Goal: Find specific page/section: Find specific page/section

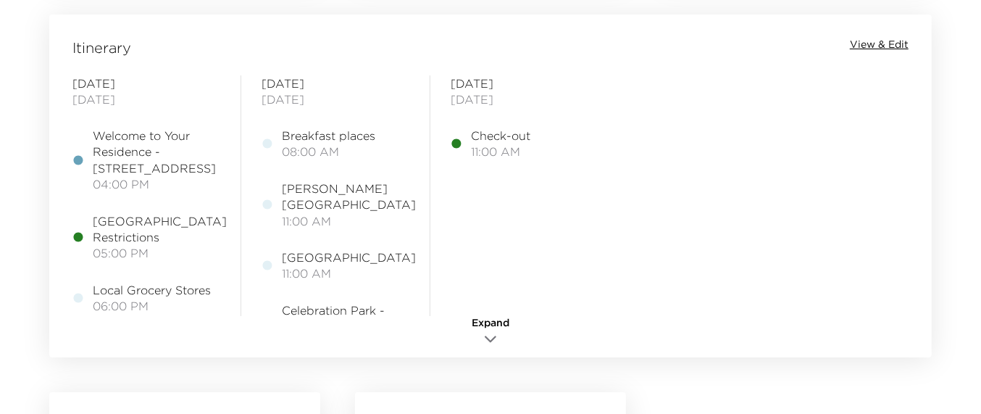
scroll to position [1187, 0]
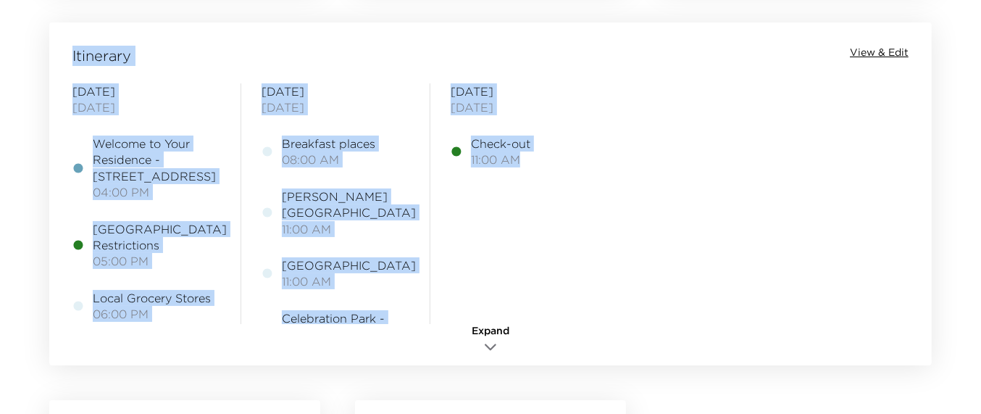
drag, startPoint x: 979, startPoint y: 279, endPoint x: 993, endPoint y: 165, distance: 114.6
click at [889, 54] on span "View & Edit" at bounding box center [879, 53] width 59 height 14
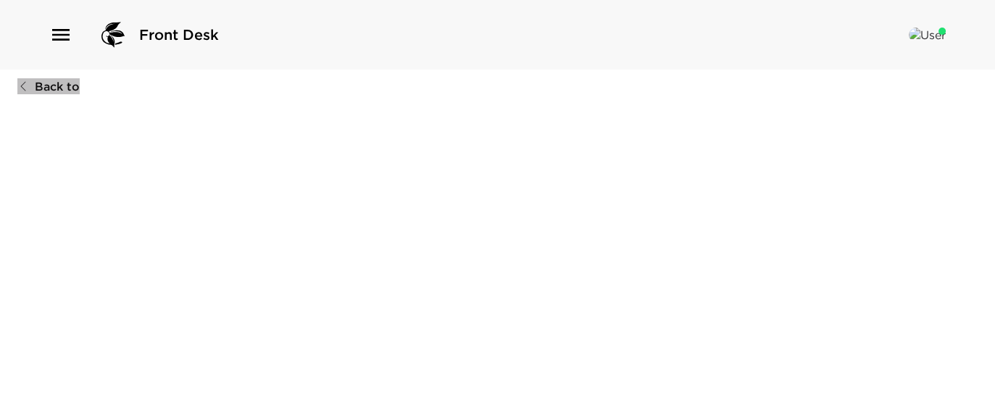
click at [55, 90] on span "Back to" at bounding box center [57, 86] width 45 height 16
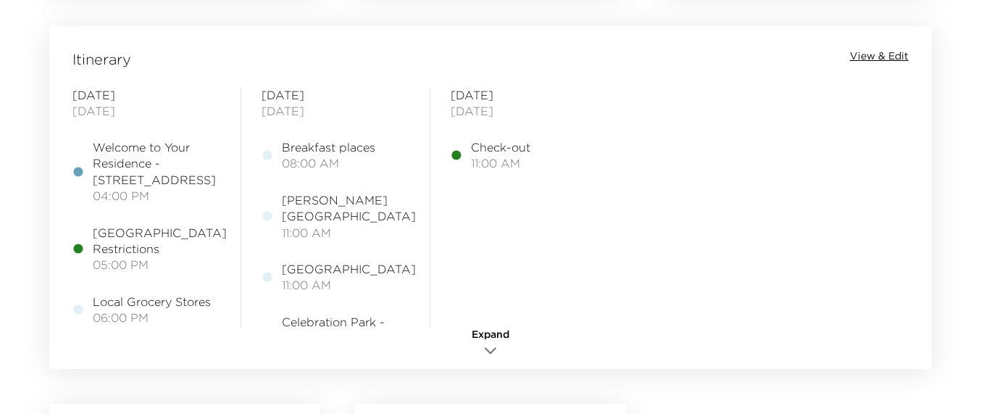
scroll to position [1192, 0]
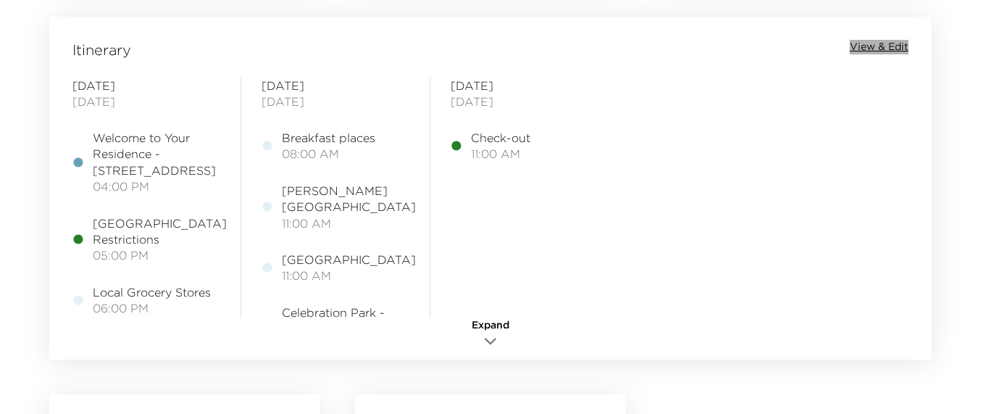
click at [891, 44] on span "View & Edit" at bounding box center [879, 47] width 59 height 14
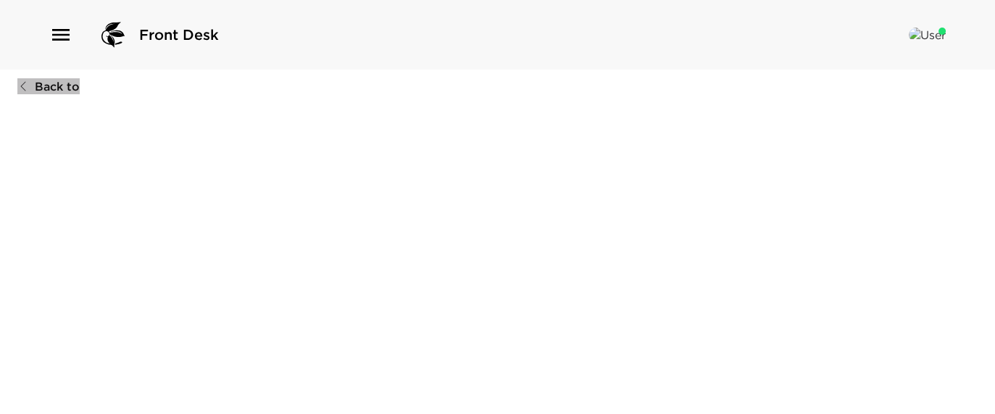
click at [47, 82] on span "Back to" at bounding box center [57, 86] width 45 height 16
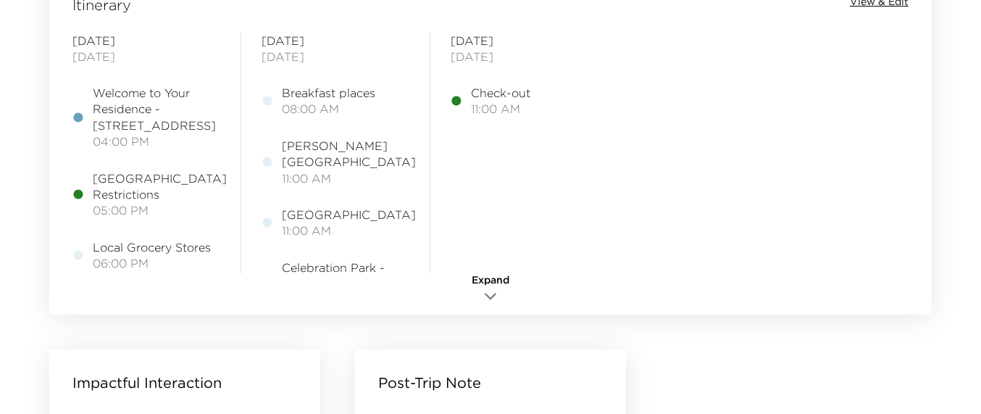
scroll to position [1226, 0]
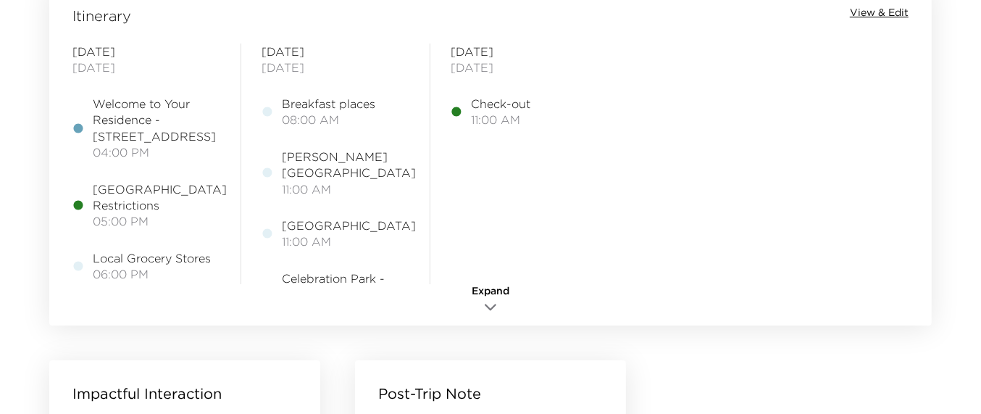
click at [487, 310] on icon "button" at bounding box center [490, 307] width 17 height 17
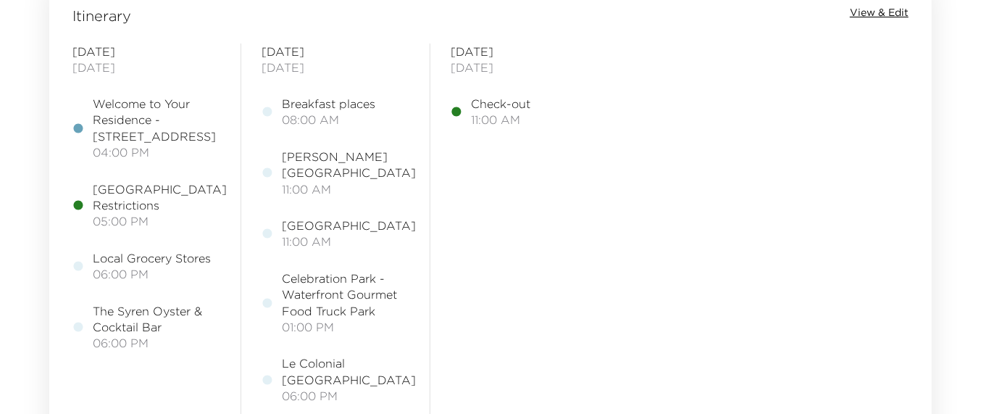
click at [864, 12] on span "View & Edit" at bounding box center [879, 13] width 59 height 14
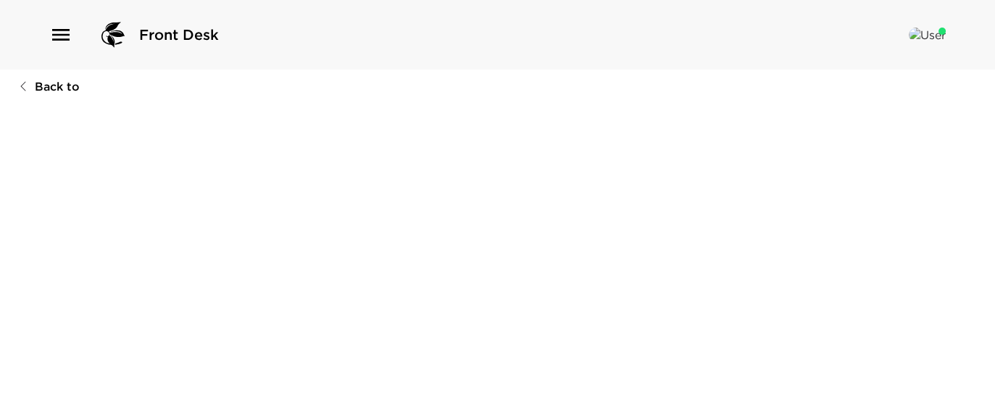
click at [705, 333] on div at bounding box center [497, 230] width 960 height 260
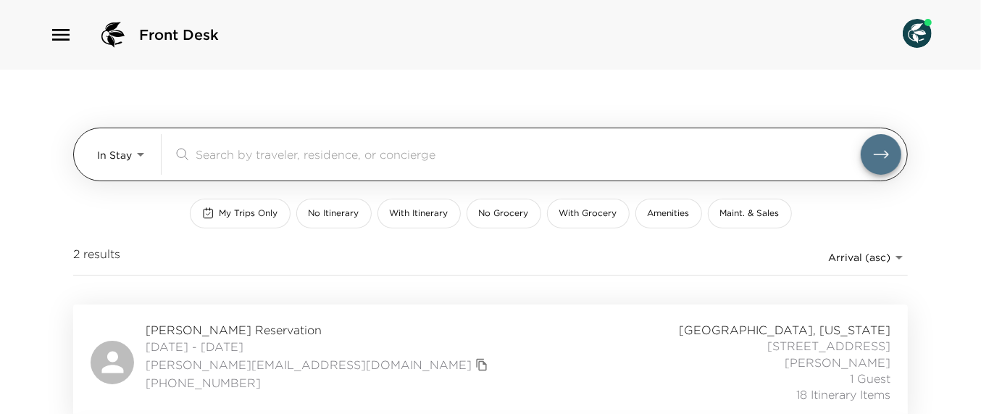
click at [107, 159] on body "Front Desk In Stay In-Stay ​ My Trips Only No Itinerary With Itinerary No Groce…" at bounding box center [490, 207] width 981 height 414
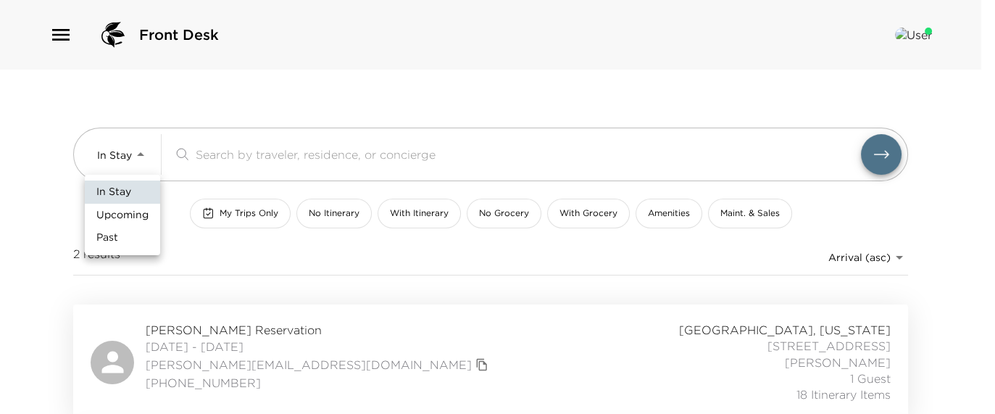
click at [132, 216] on span "Upcoming" at bounding box center [122, 215] width 52 height 14
type input "Upcoming"
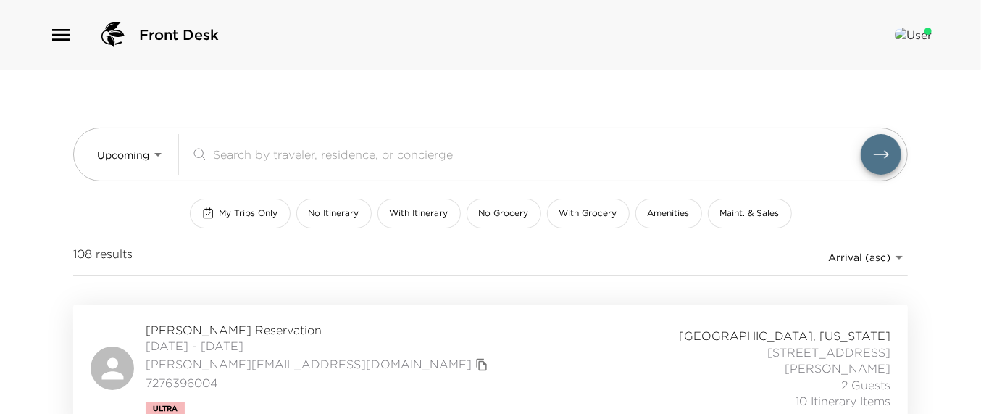
click at [265, 330] on span "[PERSON_NAME] Reservation" at bounding box center [319, 330] width 346 height 16
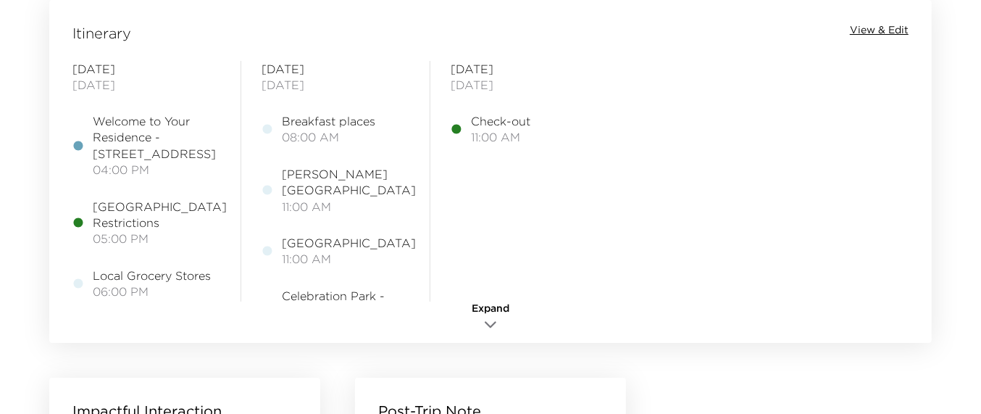
scroll to position [1206, 0]
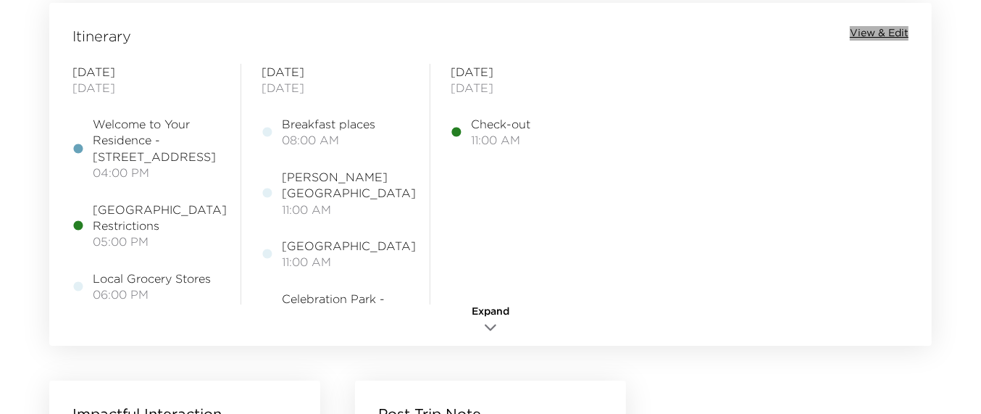
click at [875, 28] on span "View & Edit" at bounding box center [879, 33] width 59 height 14
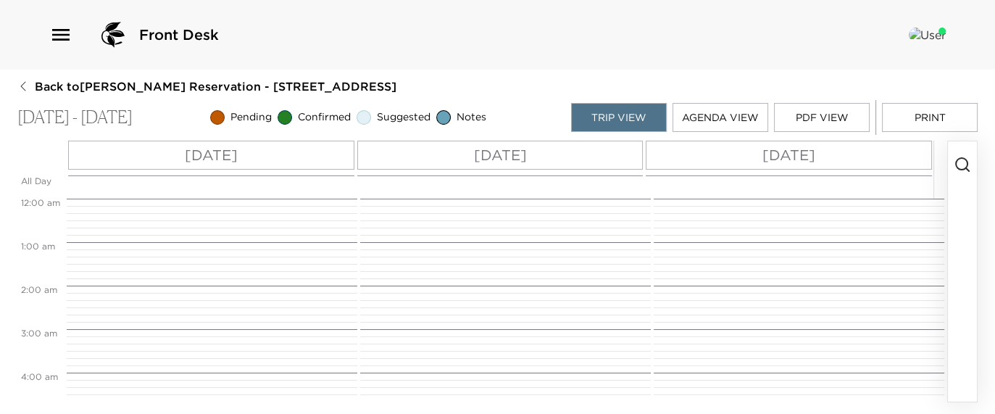
scroll to position [348, 0]
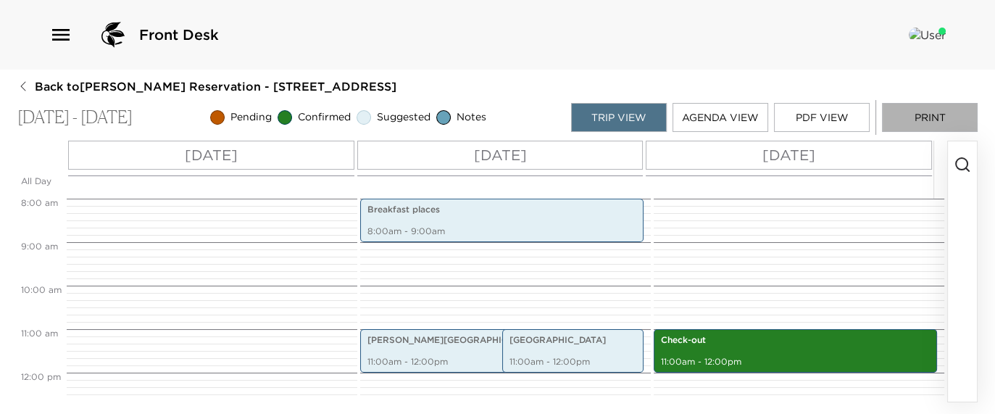
click at [903, 117] on button "Print" at bounding box center [930, 117] width 96 height 29
